Goal: Task Accomplishment & Management: Manage account settings

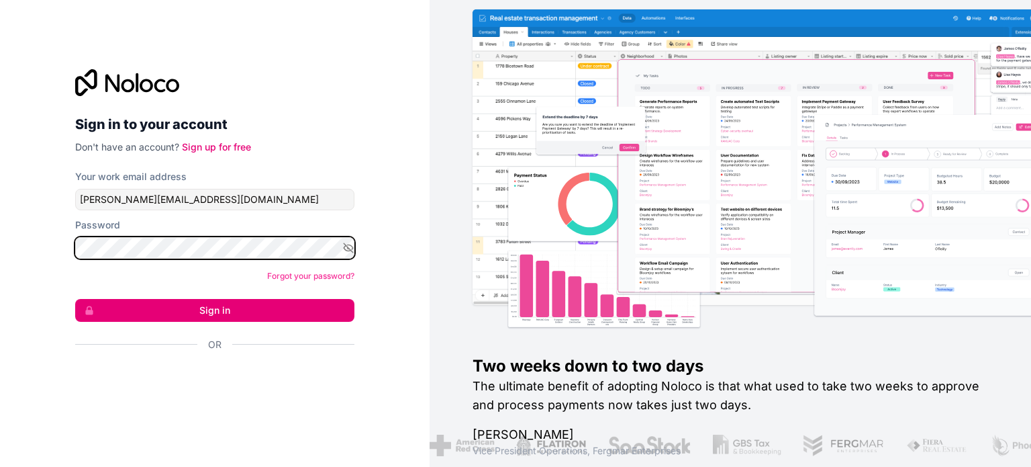
click at [75, 299] on button "Sign in" at bounding box center [214, 310] width 279 height 23
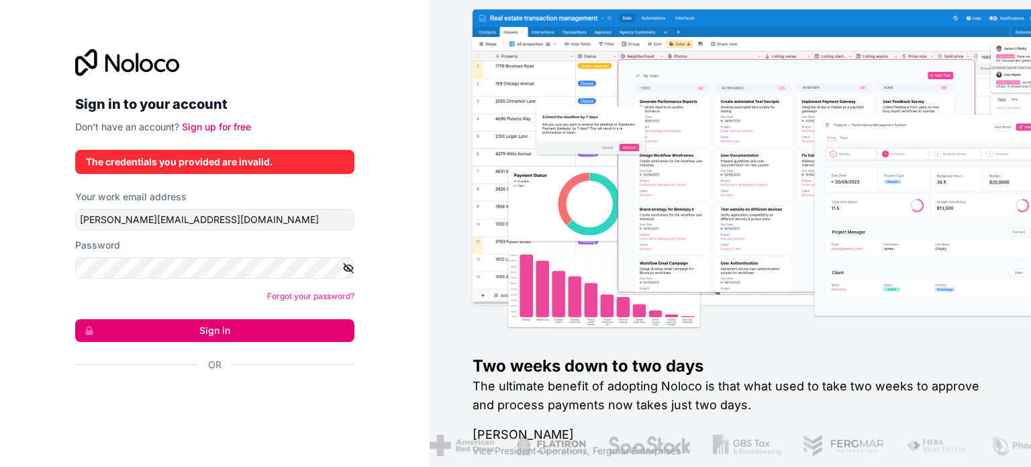
click at [348, 265] on icon "button" at bounding box center [348, 268] width 12 height 12
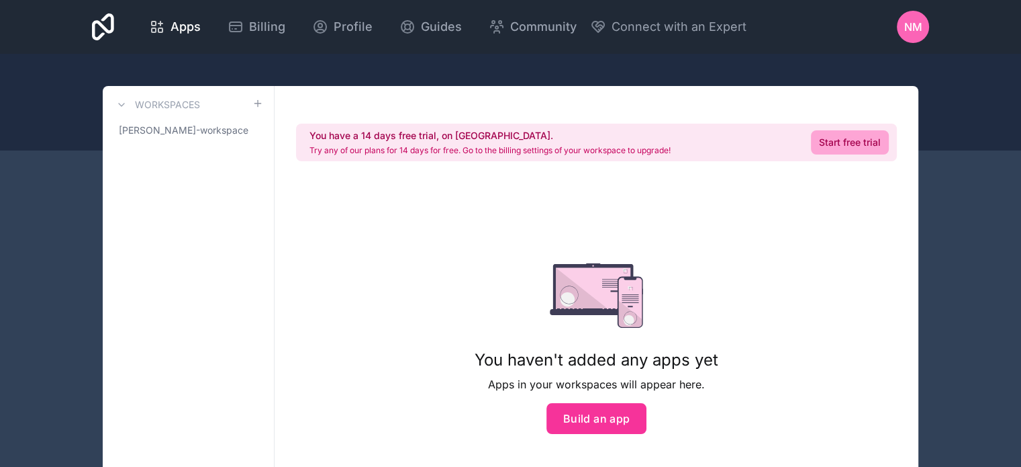
click at [908, 28] on span "NM" at bounding box center [913, 27] width 18 height 16
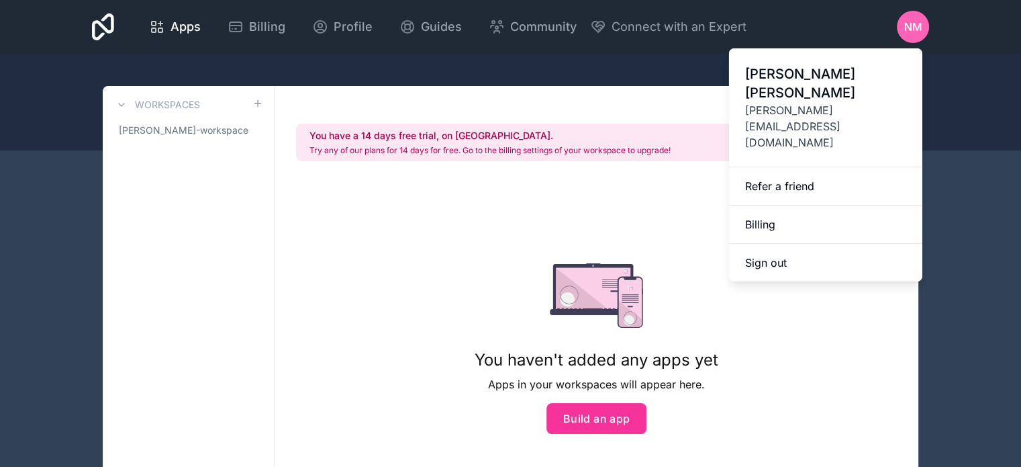
click at [783, 244] on button "Sign out" at bounding box center [825, 263] width 193 height 38
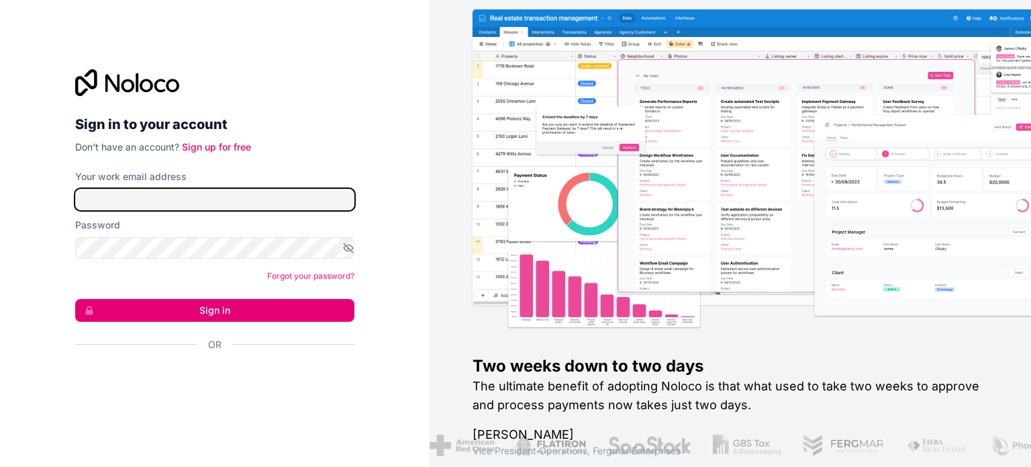
type input "[PERSON_NAME][EMAIL_ADDRESS][DOMAIN_NAME]"
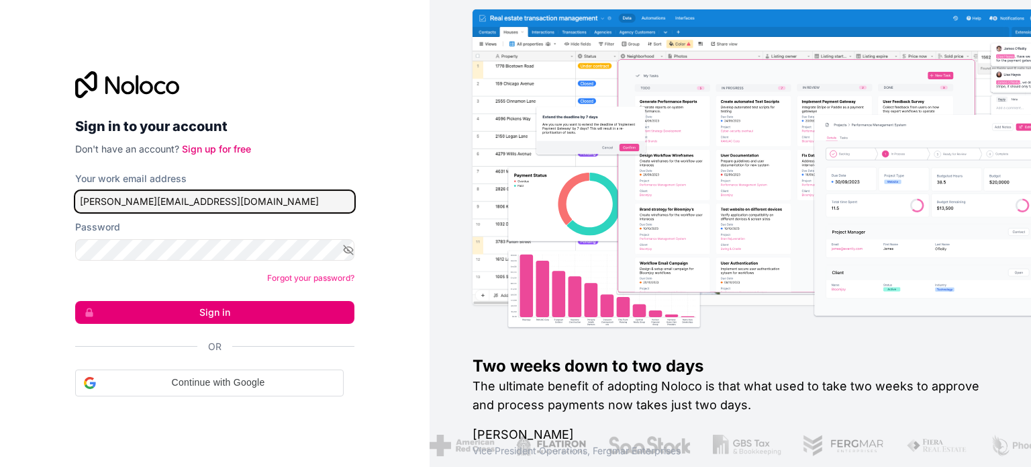
click at [221, 200] on input "[PERSON_NAME][EMAIL_ADDRESS][DOMAIN_NAME]" at bounding box center [214, 201] width 279 height 21
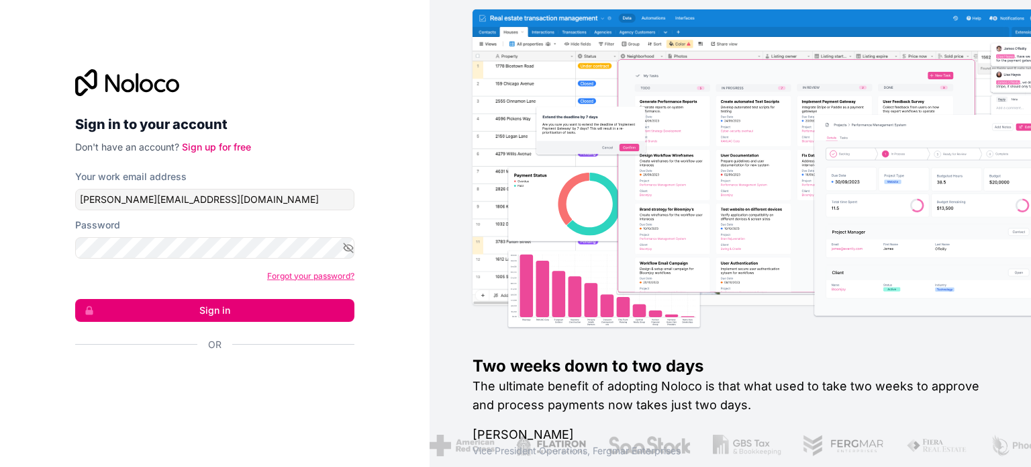
click at [314, 276] on link "Forgot your password?" at bounding box center [310, 276] width 87 height 10
